Goal: Task Accomplishment & Management: Manage account settings

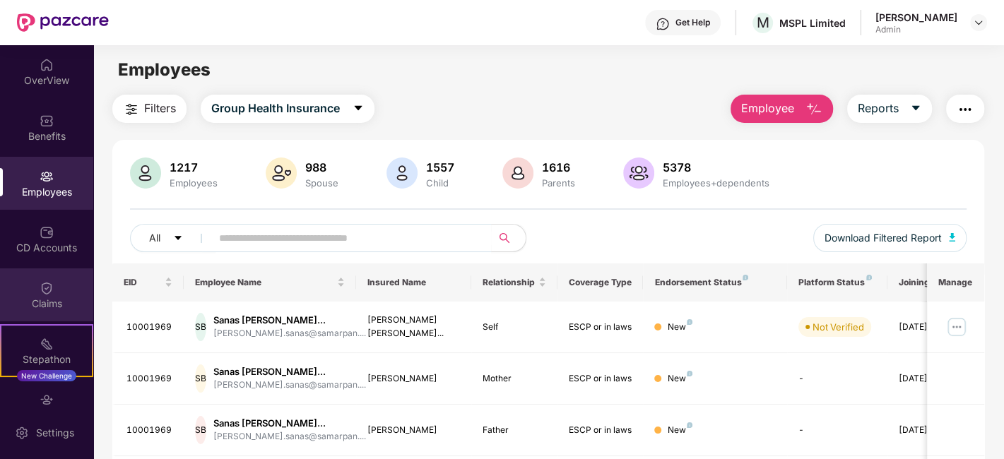
click at [54, 293] on div "Claims" at bounding box center [46, 295] width 93 height 53
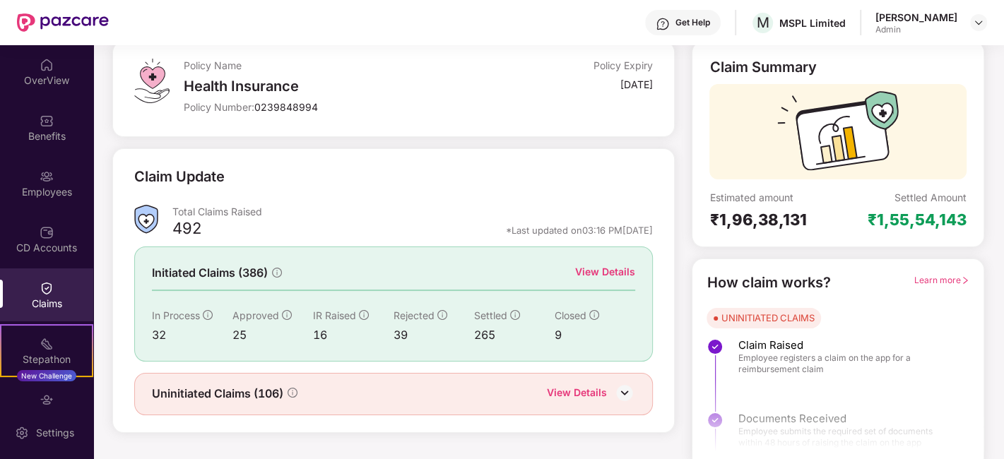
scroll to position [93, 0]
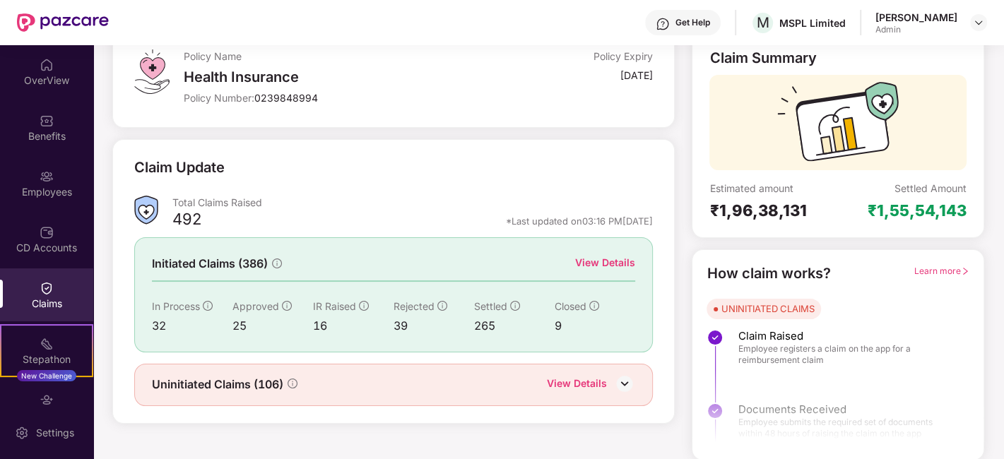
click at [415, 372] on div "Uninitiated Claims (106) View Details" at bounding box center [393, 385] width 519 height 42
click at [621, 381] on img at bounding box center [624, 383] width 21 height 21
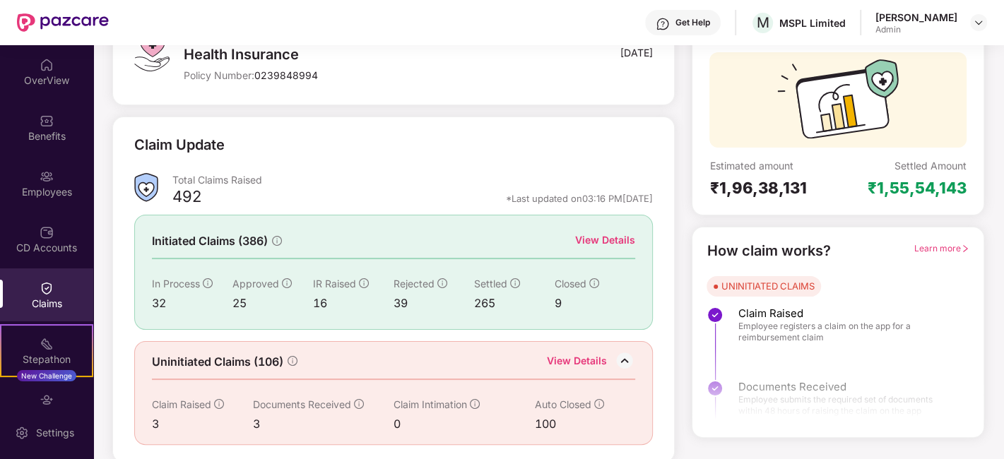
scroll to position [115, 0]
click at [589, 228] on div "Initiated Claims (386) View Details In Process 32 Approved 25 IR Raised 16 Reje…" at bounding box center [393, 272] width 519 height 115
click at [609, 250] on div "Initiated Claims (386) View Details In Process 32 Approved 25 IR Raised 16 Reje…" at bounding box center [393, 272] width 519 height 115
click at [599, 239] on div "View Details" at bounding box center [605, 241] width 60 height 16
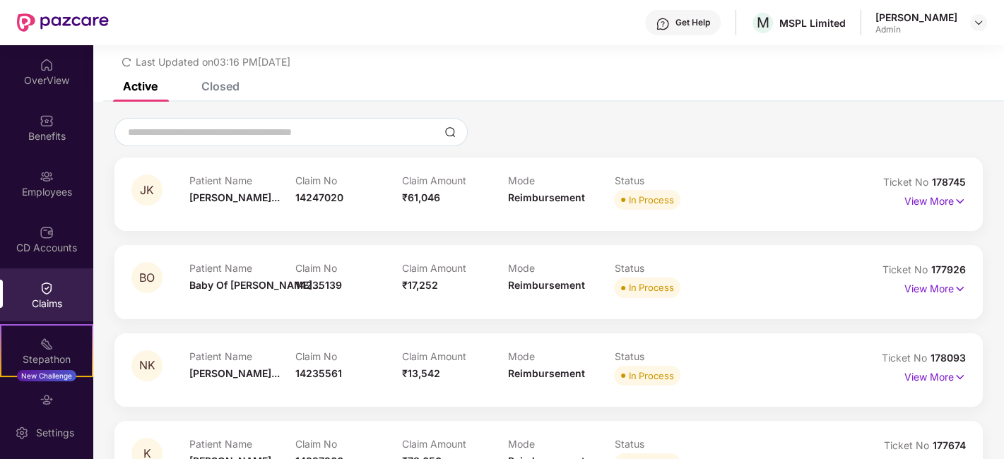
scroll to position [115, 0]
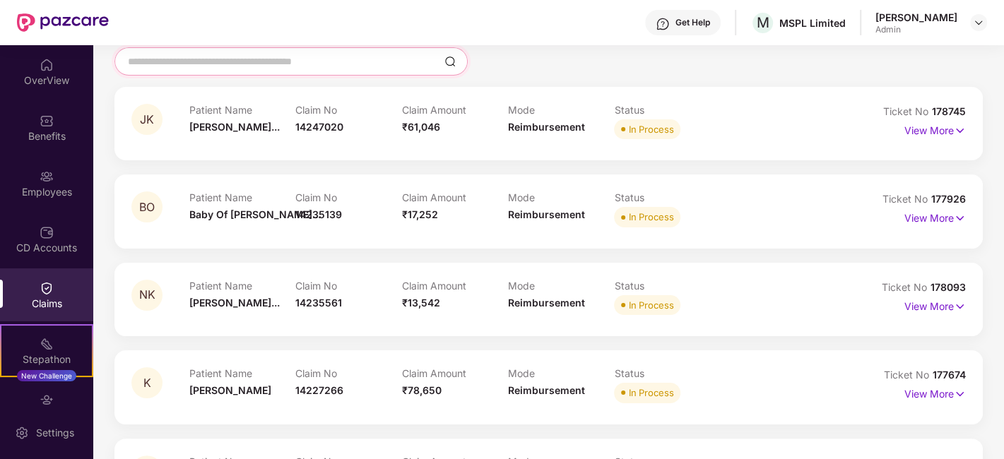
click at [288, 67] on input at bounding box center [283, 61] width 312 height 15
paste input "********"
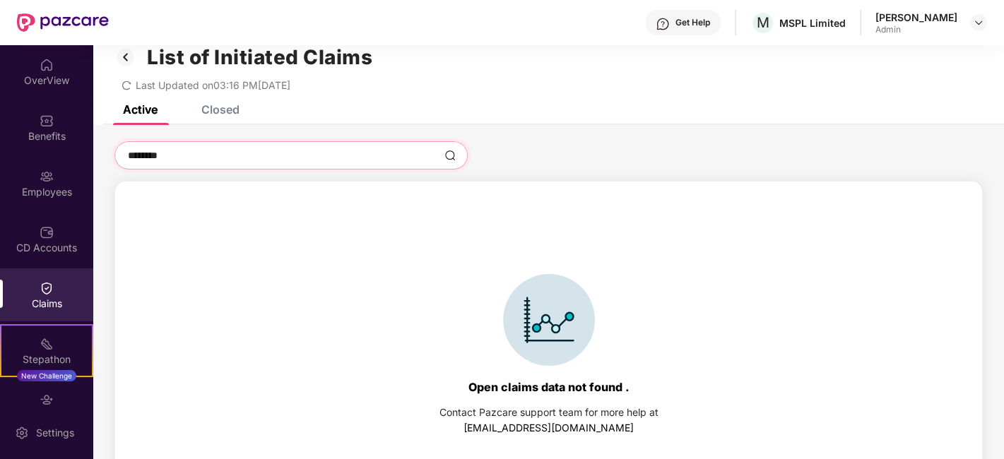
scroll to position [0, 0]
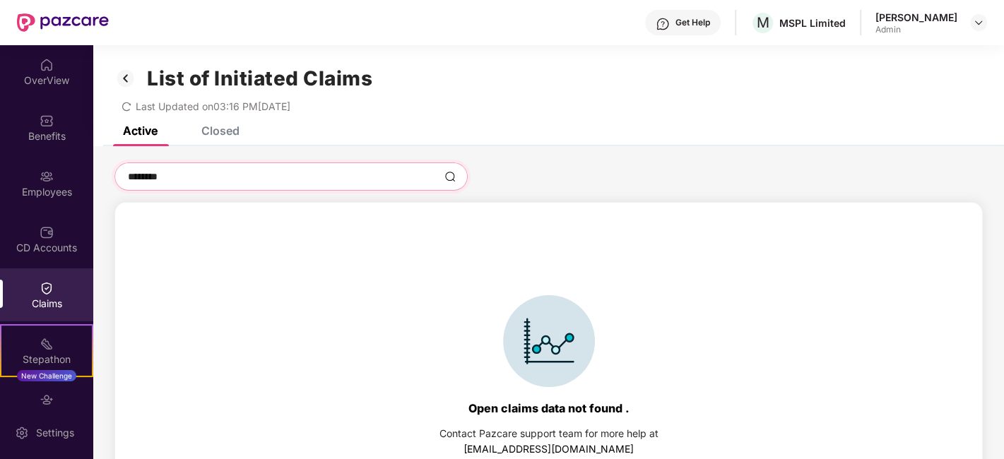
type input "********"
click at [249, 167] on div "********" at bounding box center [291, 177] width 353 height 28
click at [230, 129] on div "Closed" at bounding box center [220, 131] width 38 height 14
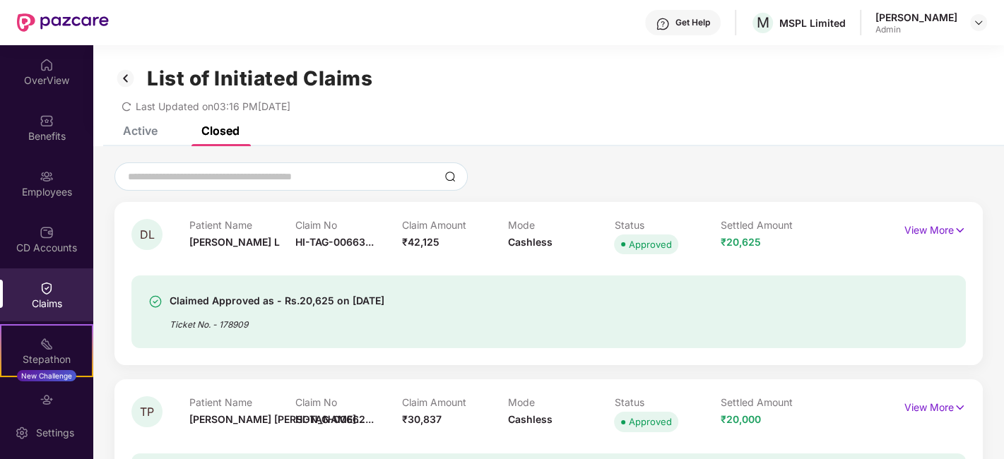
click at [226, 129] on div "Closed" at bounding box center [220, 131] width 38 height 14
click at [131, 134] on div "Active" at bounding box center [140, 131] width 35 height 14
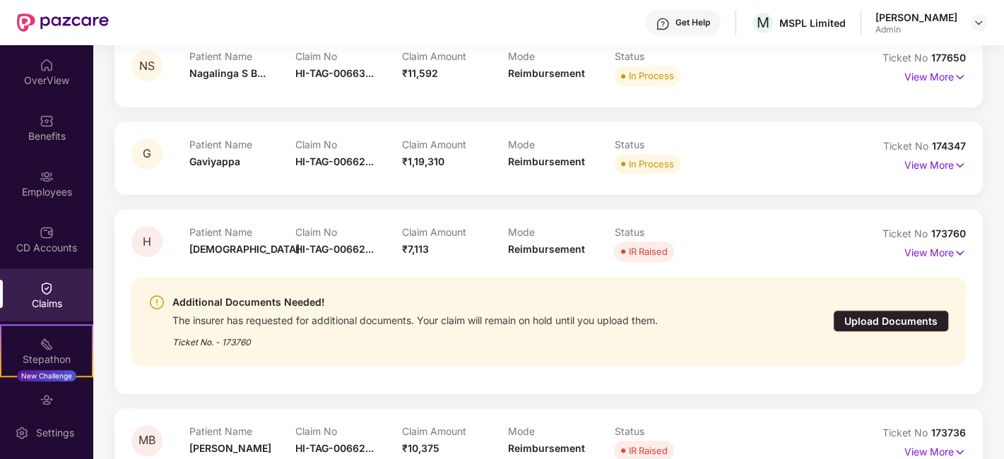
scroll to position [942, 0]
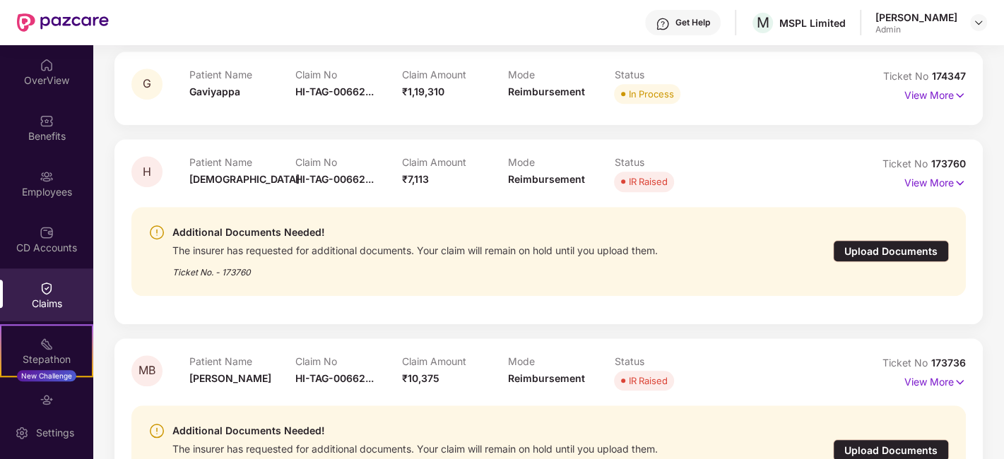
click at [887, 252] on div "Upload Documents" at bounding box center [891, 251] width 116 height 22
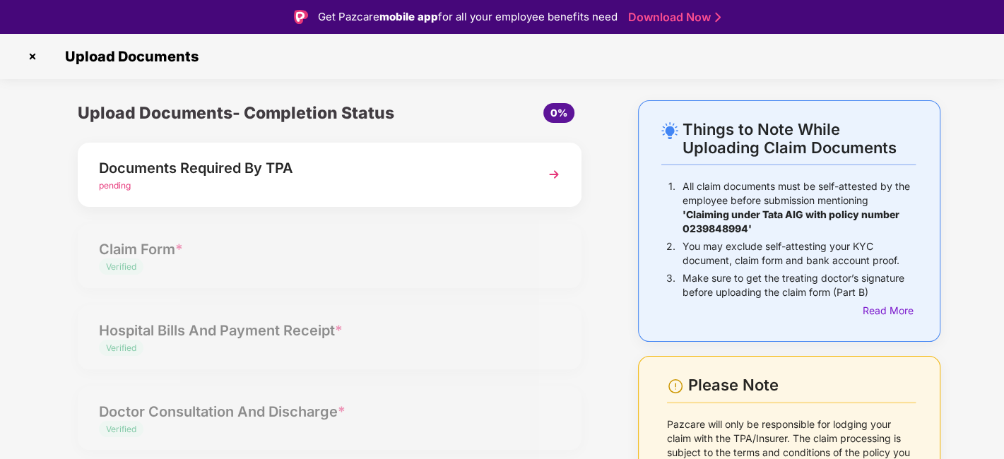
click at [418, 187] on div "pending" at bounding box center [310, 186] width 423 height 13
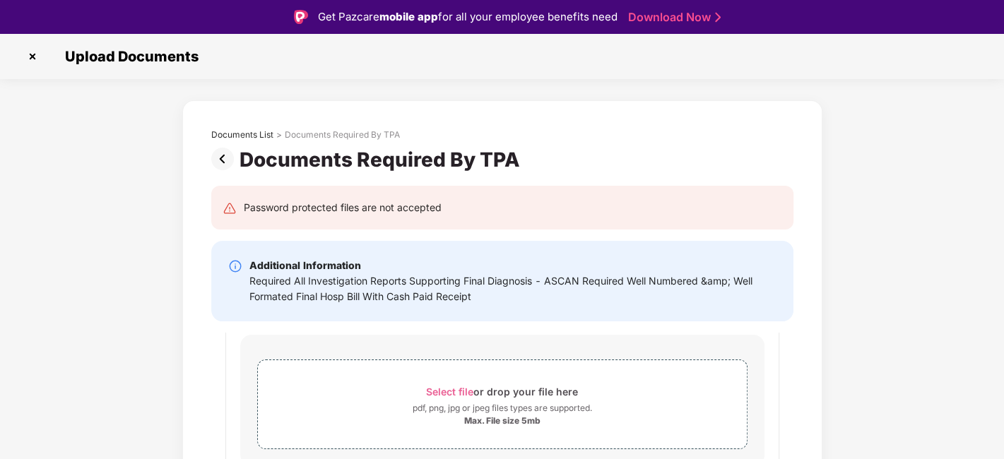
scroll to position [69, 0]
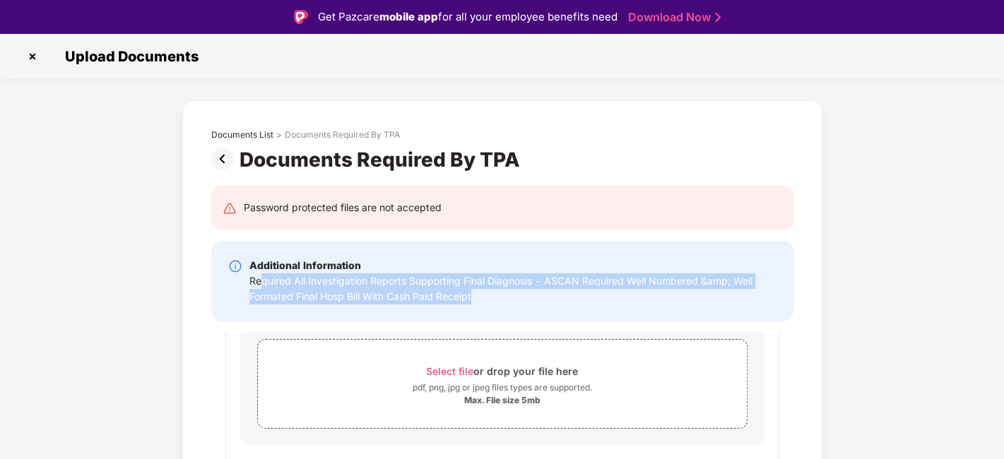
drag, startPoint x: 258, startPoint y: 286, endPoint x: 486, endPoint y: 303, distance: 228.9
click at [486, 303] on div "Required All Investigation Reports Supporting Final Diagnosis - ASCAN Required …" at bounding box center [513, 289] width 527 height 31
click at [508, 303] on div "Required All Investigation Reports Supporting Final Diagnosis - ASCAN Required …" at bounding box center [513, 289] width 527 height 31
drag, startPoint x: 418, startPoint y: 305, endPoint x: 244, endPoint y: 286, distance: 174.9
click at [244, 286] on div "Additional Information Required All Investigation Reports Supporting Final Diag…" at bounding box center [502, 281] width 548 height 47
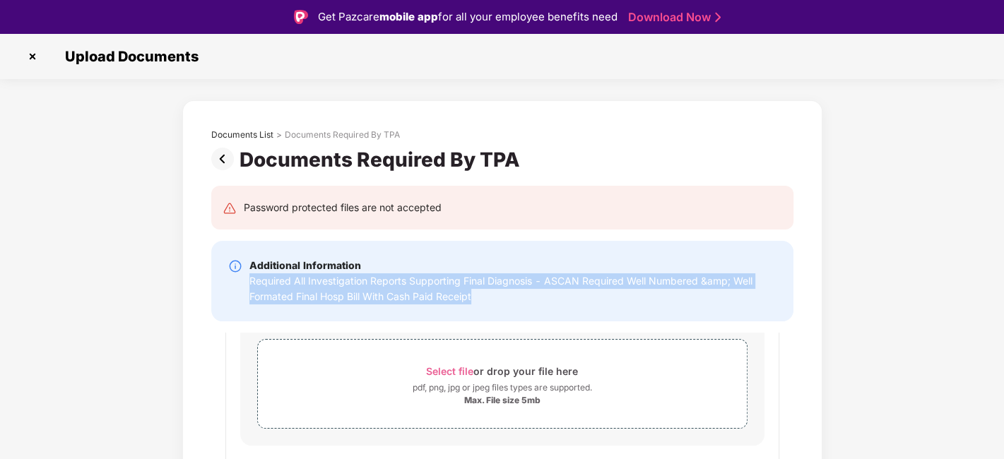
click at [34, 54] on img at bounding box center [32, 56] width 23 height 23
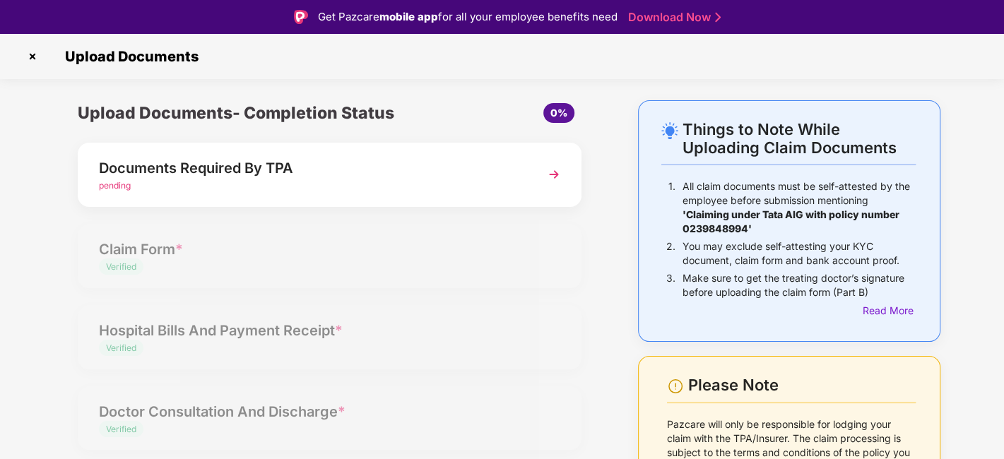
click at [30, 50] on img at bounding box center [32, 56] width 23 height 23
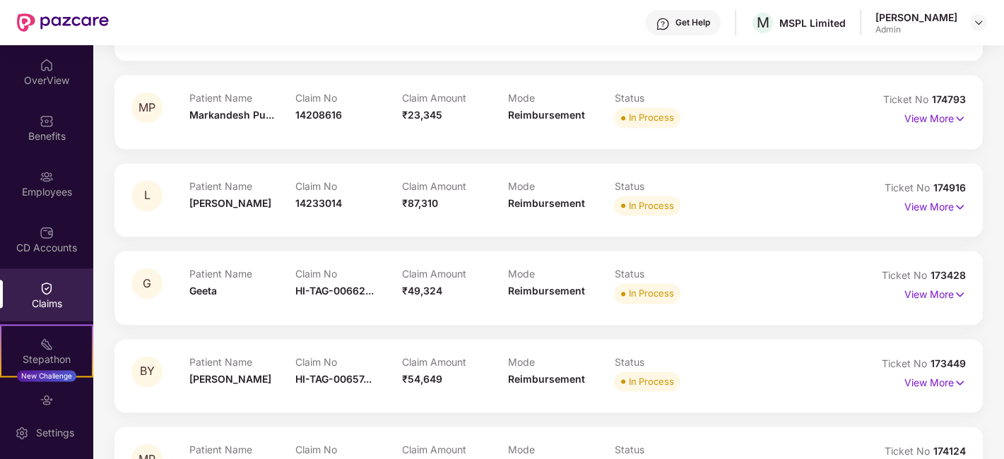
scroll to position [1334, 0]
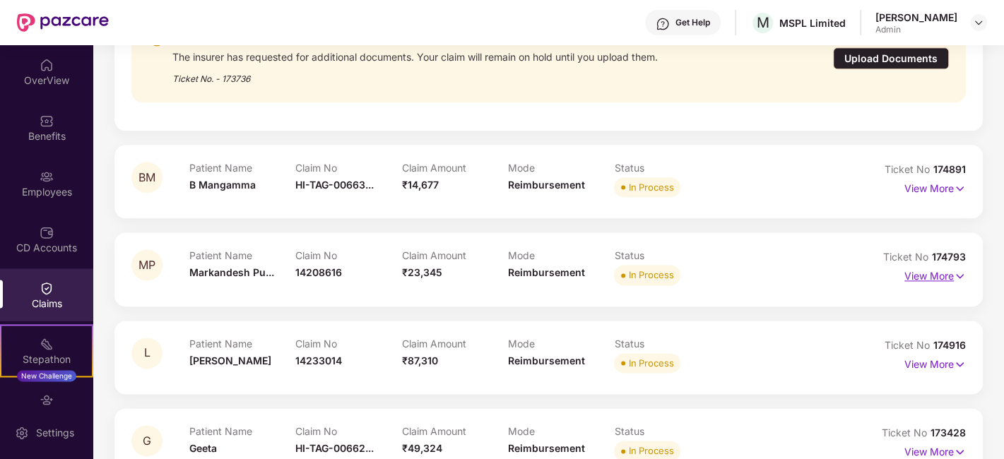
click at [954, 271] on img at bounding box center [960, 277] width 12 height 16
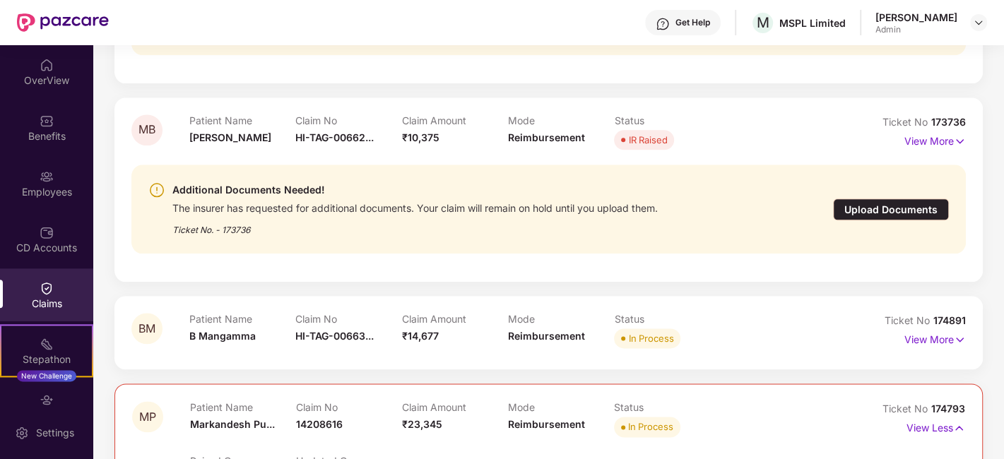
scroll to position [1178, 0]
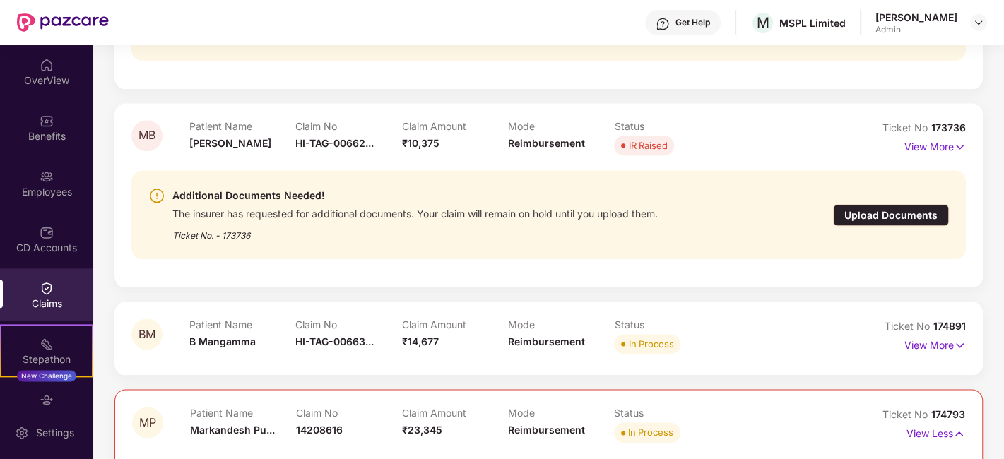
click at [888, 212] on div "Upload Documents" at bounding box center [891, 215] width 116 height 22
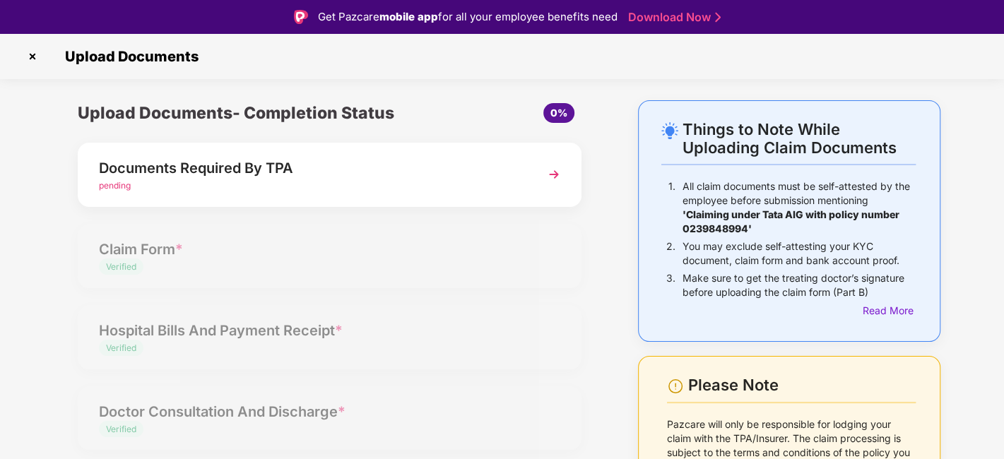
click at [450, 194] on div "Documents Required By TPA pending" at bounding box center [330, 175] width 504 height 64
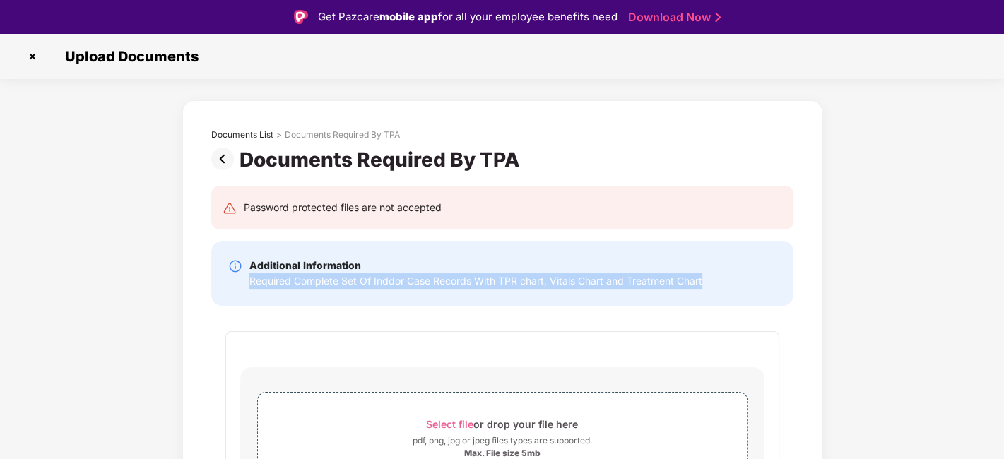
drag, startPoint x: 245, startPoint y: 278, endPoint x: 790, endPoint y: 282, distance: 544.3
click at [790, 282] on div "Additional Information Required Complete Set Of Inddor Case Records With TPR ch…" at bounding box center [502, 273] width 582 height 65
click at [31, 55] on img at bounding box center [32, 56] width 23 height 23
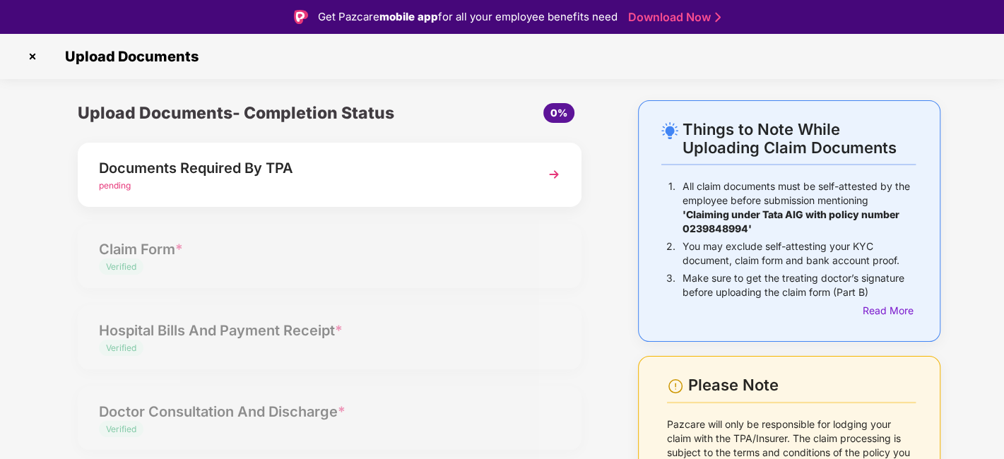
click at [31, 58] on img at bounding box center [32, 56] width 23 height 23
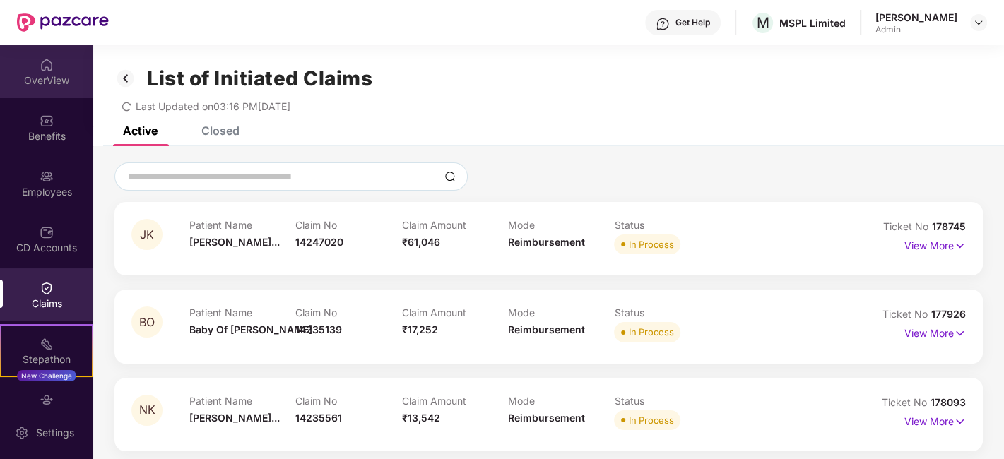
click at [12, 86] on div "OverView" at bounding box center [46, 81] width 93 height 14
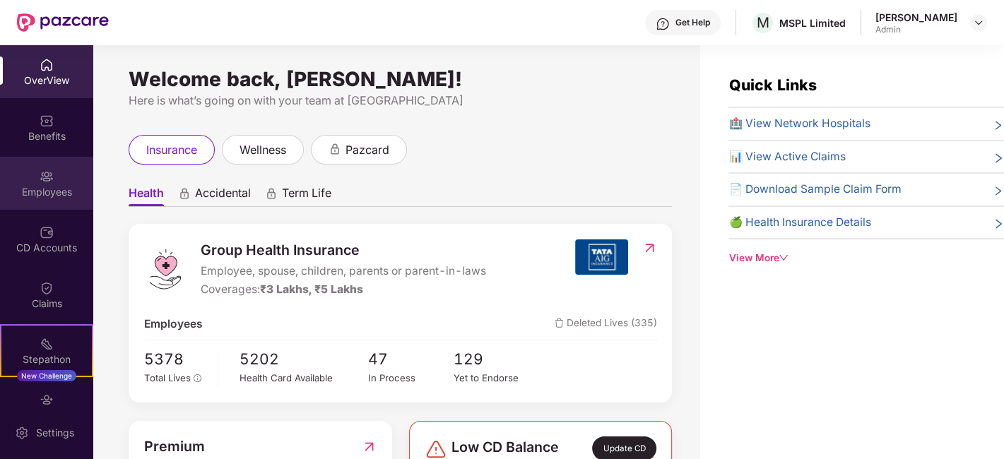
click at [40, 175] on img at bounding box center [47, 177] width 14 height 14
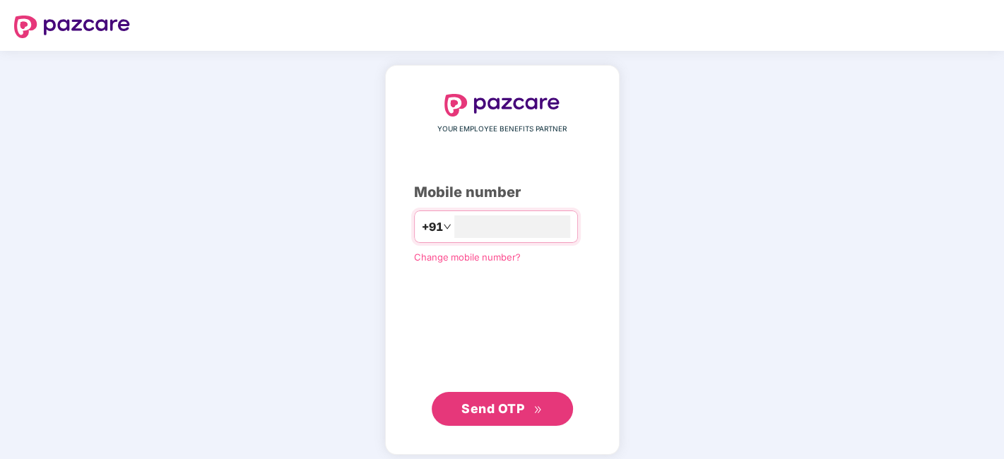
type input "**********"
click at [483, 389] on div "**********" at bounding box center [502, 260] width 177 height 332
click at [492, 401] on span "Send OTP" at bounding box center [493, 407] width 63 height 15
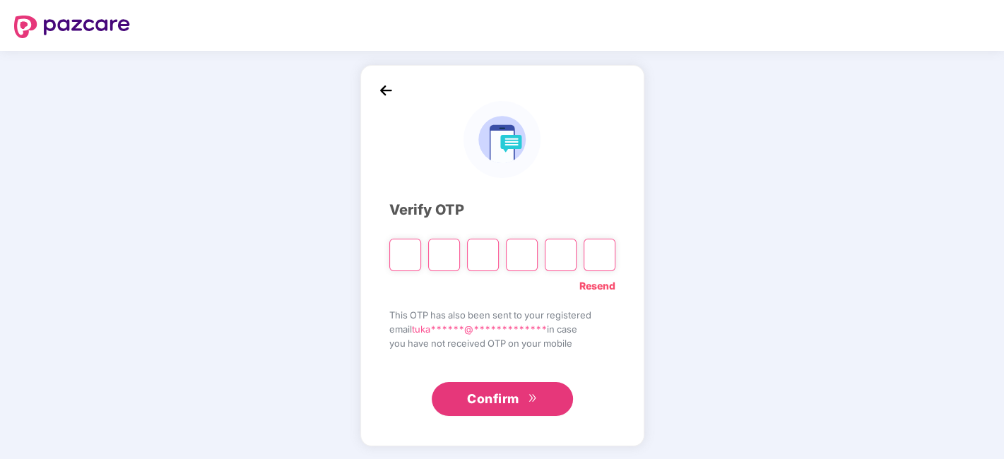
type input "*"
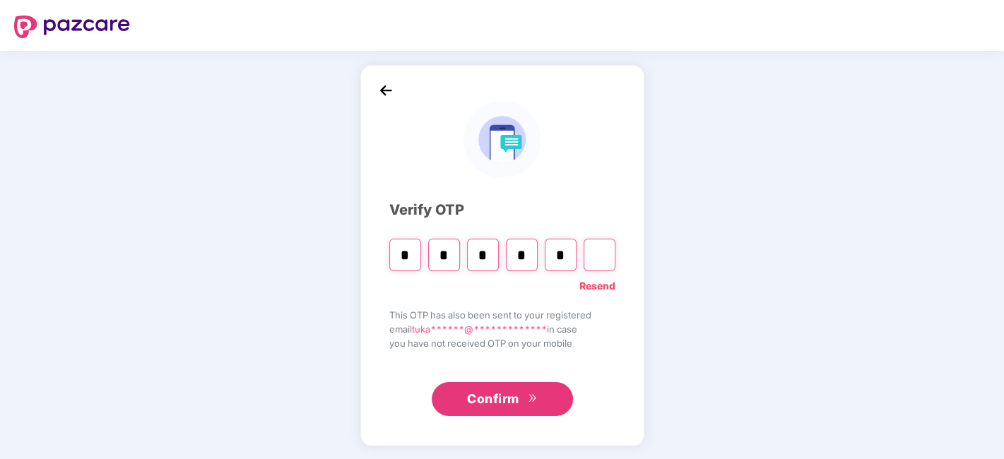
type input "*"
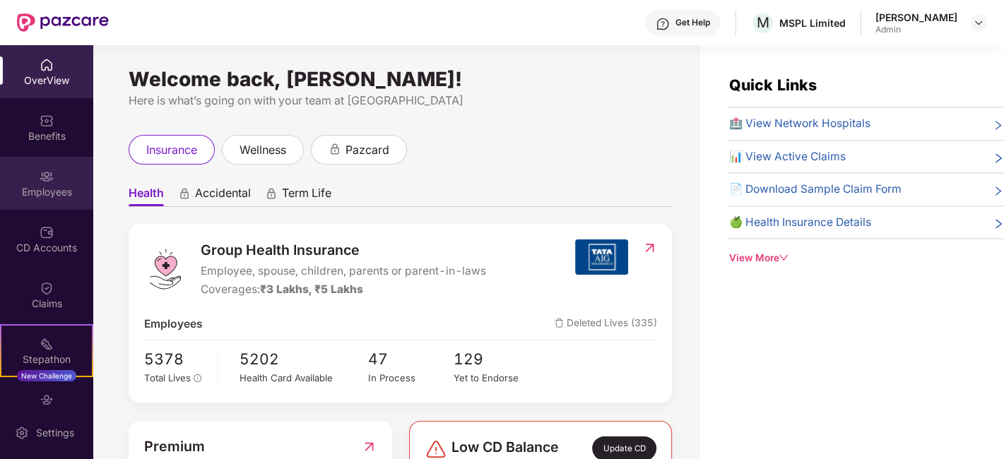
click at [36, 192] on div "Employees" at bounding box center [46, 192] width 93 height 14
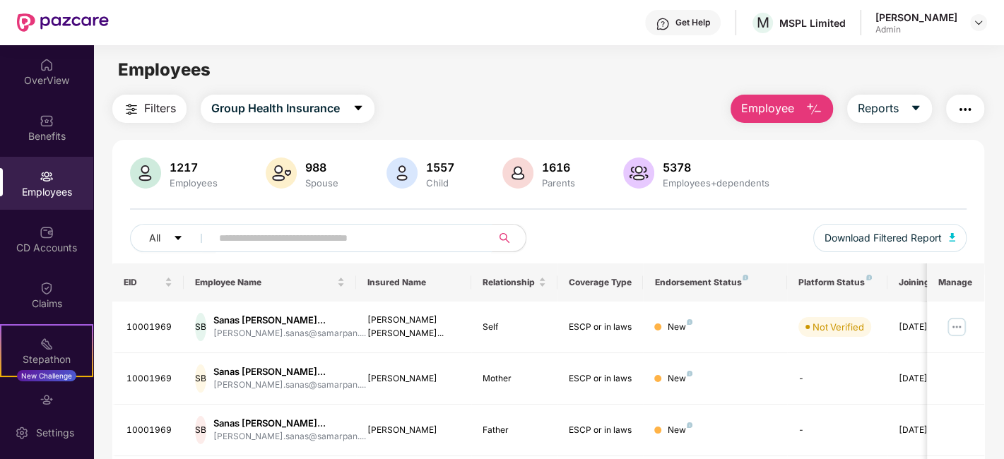
click at [276, 233] on input "text" at bounding box center [346, 238] width 254 height 21
paste input "********"
type input "********"
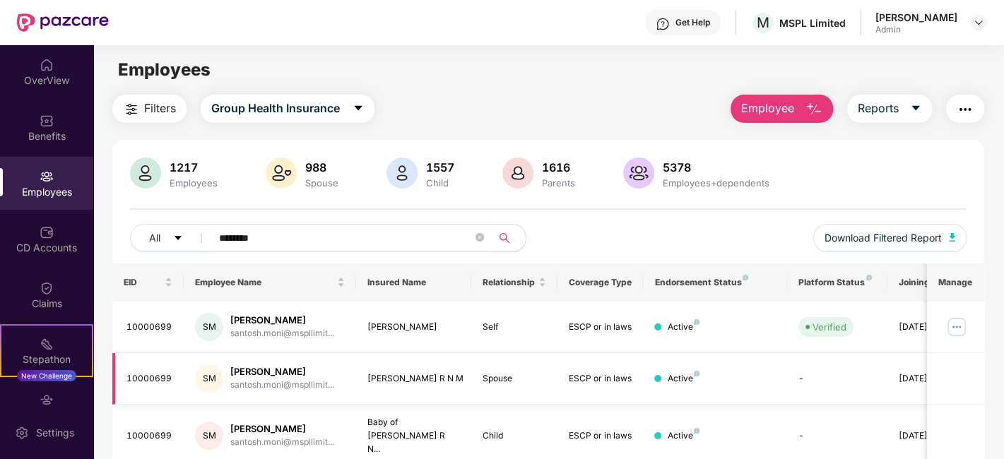
scroll to position [200, 0]
